Goal: Find specific page/section: Find specific page/section

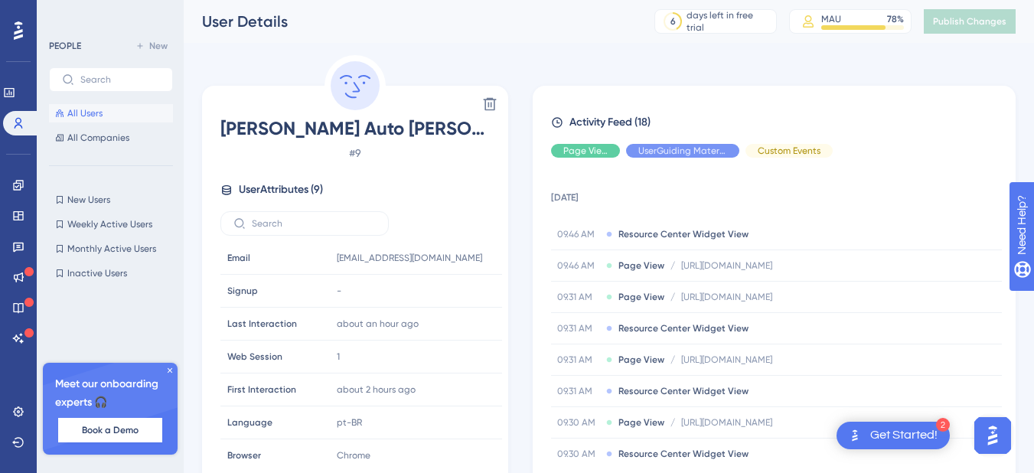
scroll to position [71, 0]
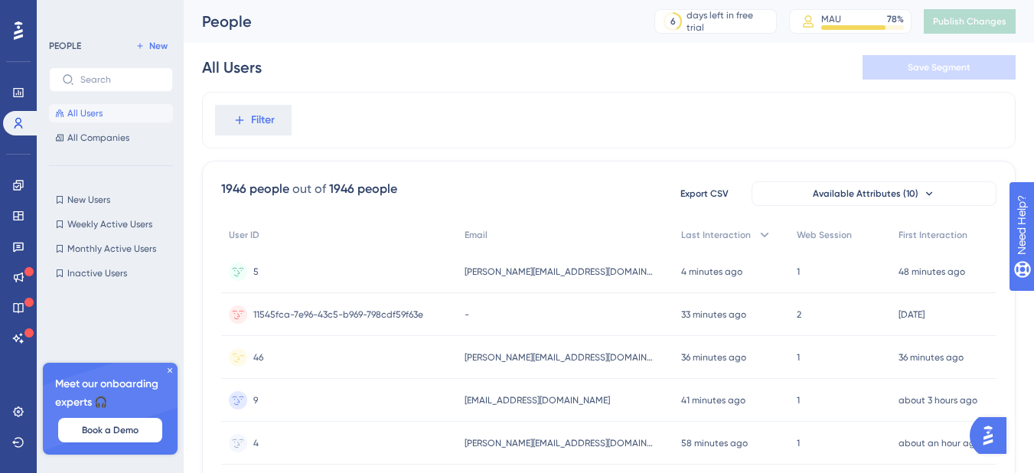
scroll to position [230, 0]
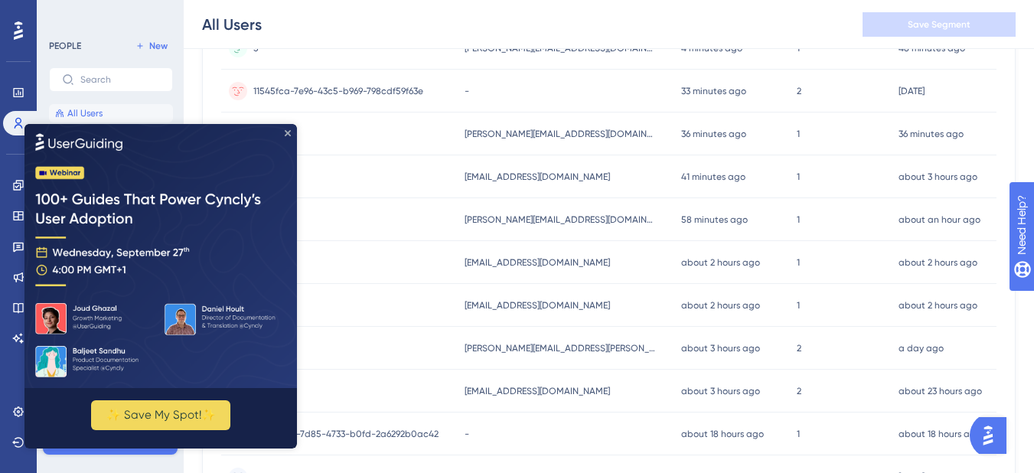
click at [285, 131] on icon "Close Preview" at bounding box center [288, 132] width 6 height 6
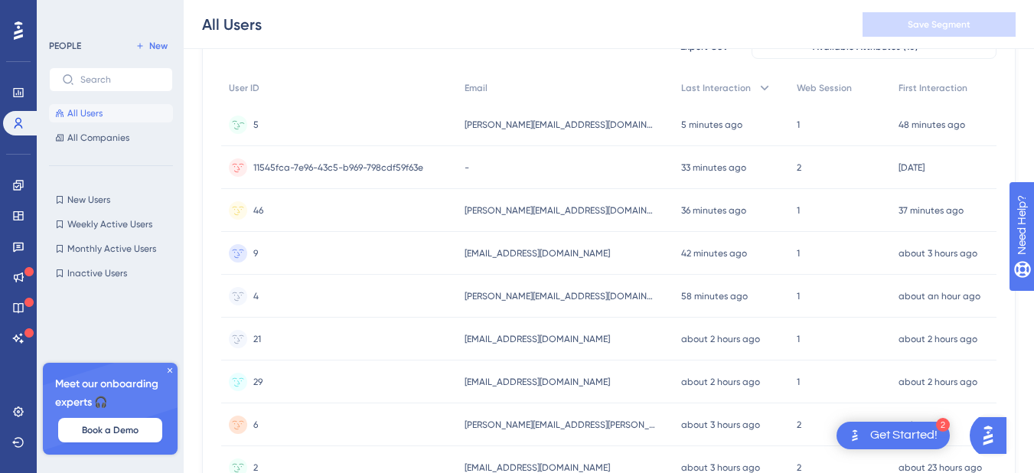
scroll to position [77, 0]
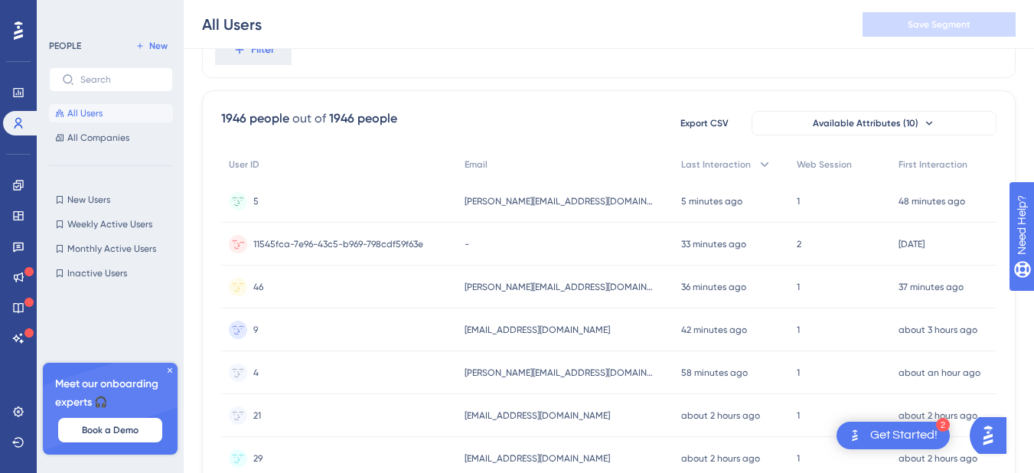
click at [387, 241] on span "11545fca-7e96-43c5-b969-798cdf59f63e" at bounding box center [338, 244] width 170 height 12
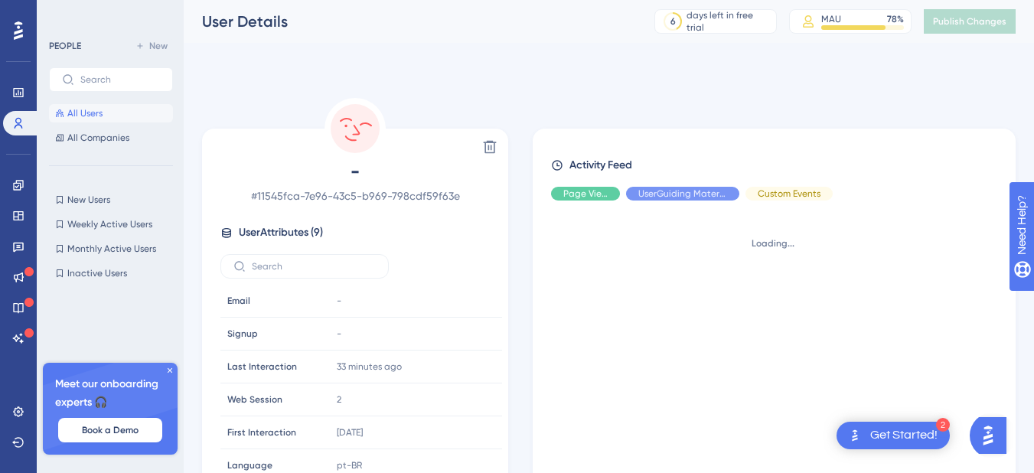
scroll to position [153, 0]
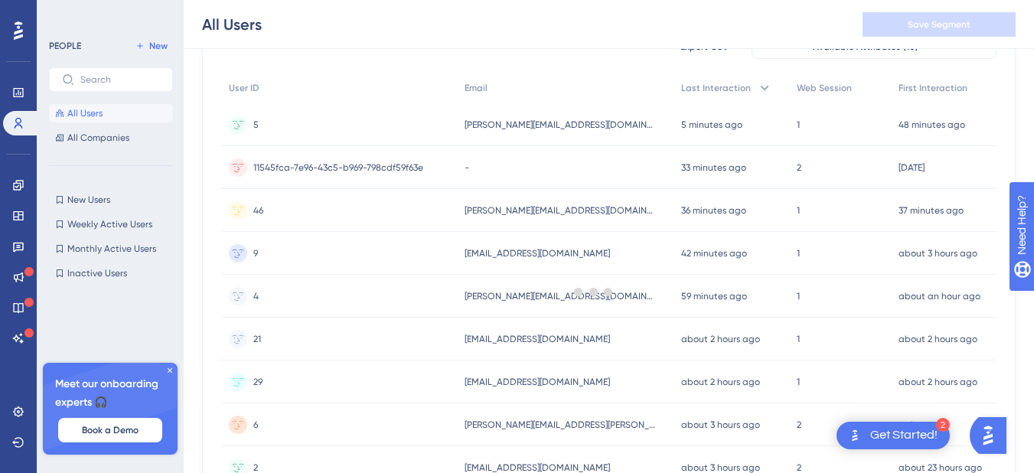
scroll to position [77, 0]
